Goal: Task Accomplishment & Management: Manage account settings

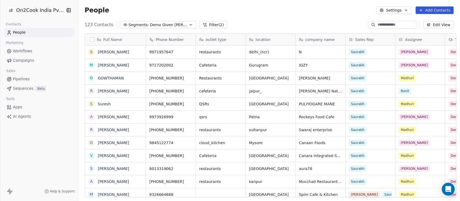
scroll to position [171, 379]
click at [156, 25] on span "Demo Given [PERSON_NAME]" at bounding box center [169, 25] width 38 height 6
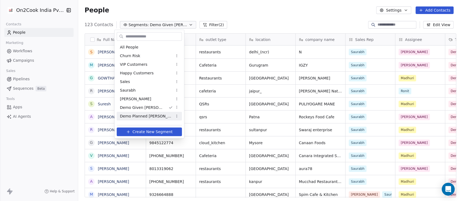
click at [137, 112] on div "Demo Planned [PERSON_NAME]" at bounding box center [149, 116] width 65 height 9
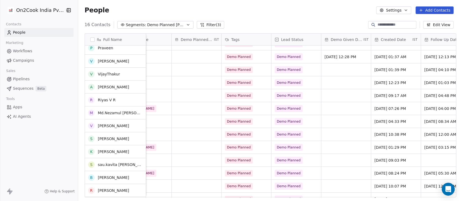
scroll to position [0, 0]
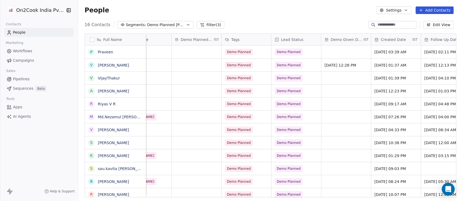
click at [405, 23] on input at bounding box center [396, 24] width 38 height 5
type input "****"
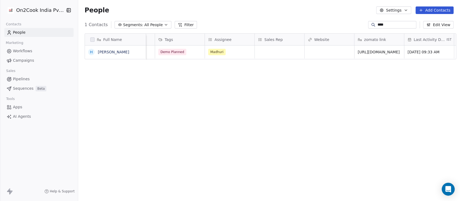
scroll to position [0, 539]
click at [286, 51] on div "grid" at bounding box center [280, 52] width 50 height 13
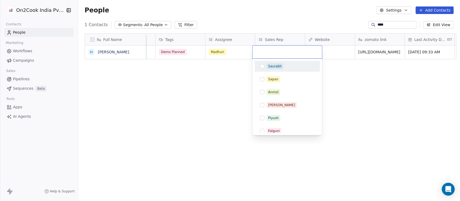
click at [279, 68] on div "Saurabh" at bounding box center [274, 66] width 13 height 5
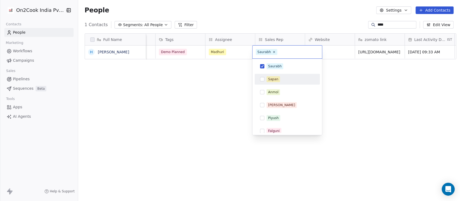
click at [344, 78] on html "On2Cook India Pvt. Ltd. Contacts People Marketing Workflows Campaigns Sales Pip…" at bounding box center [230, 100] width 460 height 201
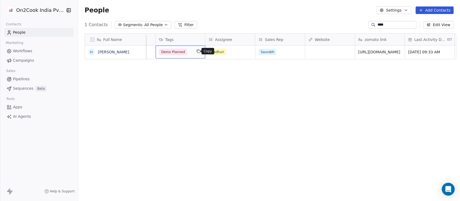
click at [195, 54] on button "grid" at bounding box center [198, 51] width 6 height 6
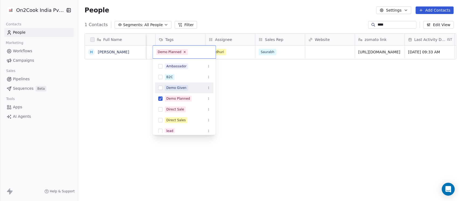
click at [180, 89] on div "Demo Given" at bounding box center [176, 87] width 20 height 5
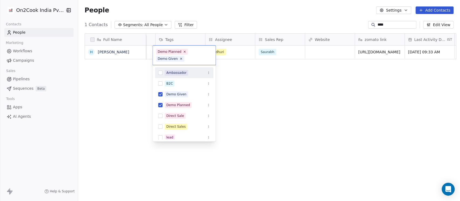
click at [237, 51] on html "On2Cook India Pvt. Ltd. Contacts People Marketing Workflows Campaigns Sales Pip…" at bounding box center [230, 100] width 460 height 201
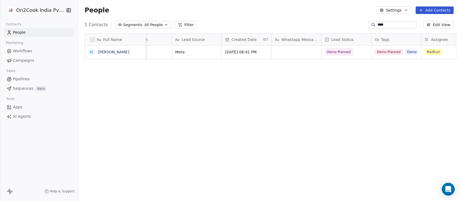
scroll to position [0, 323]
click at [355, 49] on span "Demo Planned" at bounding box center [341, 52] width 33 height 8
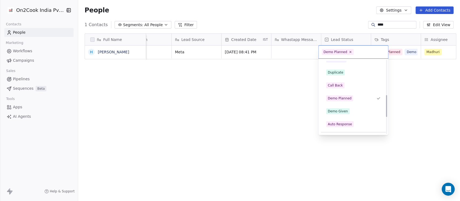
scroll to position [116, 0]
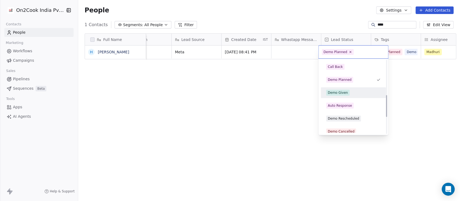
click at [344, 95] on span "Demo Given" at bounding box center [337, 93] width 23 height 6
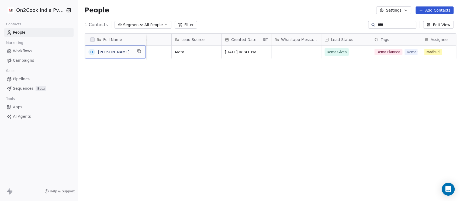
click at [129, 53] on span "[PERSON_NAME]" at bounding box center [115, 51] width 34 height 5
type textarea "**********"
click at [118, 51] on link "[PERSON_NAME] Jungle Cafe" at bounding box center [125, 52] width 54 height 4
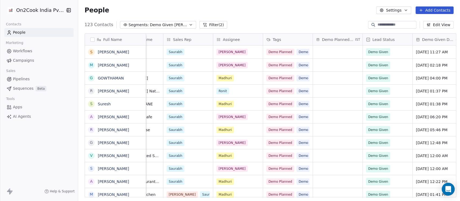
scroll to position [0, 287]
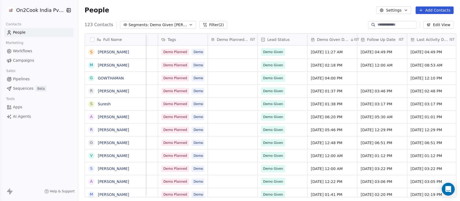
click at [336, 40] on span "Demo Given Date" at bounding box center [333, 39] width 32 height 5
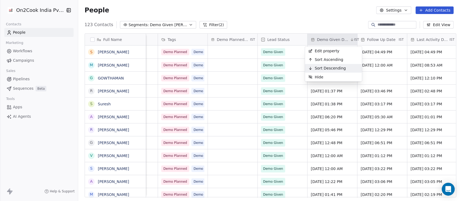
click at [326, 67] on span "Sort Descending" at bounding box center [330, 67] width 31 height 5
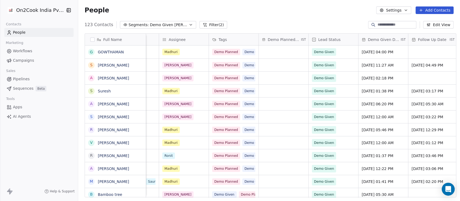
scroll to position [0, 395]
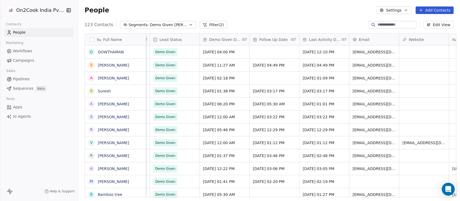
click at [237, 37] on div "Demo Given Date IST" at bounding box center [225, 40] width 50 height 12
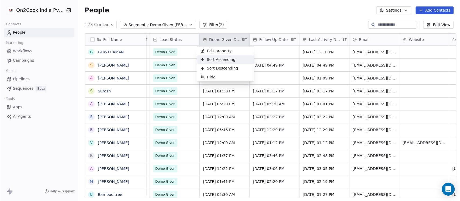
click at [228, 55] on div "Sort Ascending" at bounding box center [217, 59] width 41 height 9
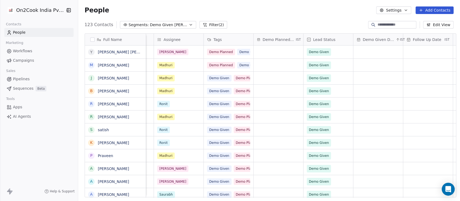
scroll to position [0, 251]
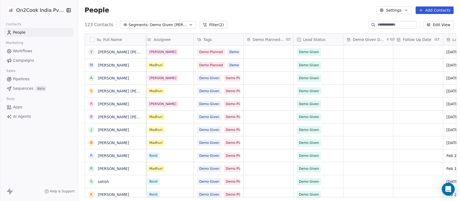
click at [152, 22] on span "Demo Given [PERSON_NAME]" at bounding box center [169, 25] width 38 height 6
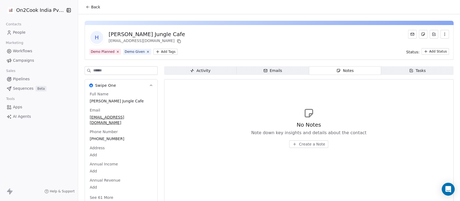
click at [304, 145] on span "Create a Note" at bounding box center [312, 143] width 26 height 5
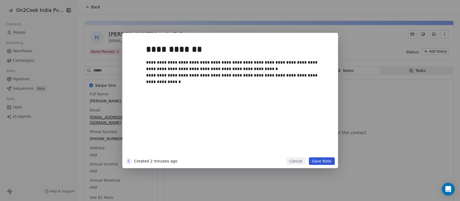
click at [318, 164] on button "Save Note" at bounding box center [322, 161] width 26 height 8
